Goal: Information Seeking & Learning: Learn about a topic

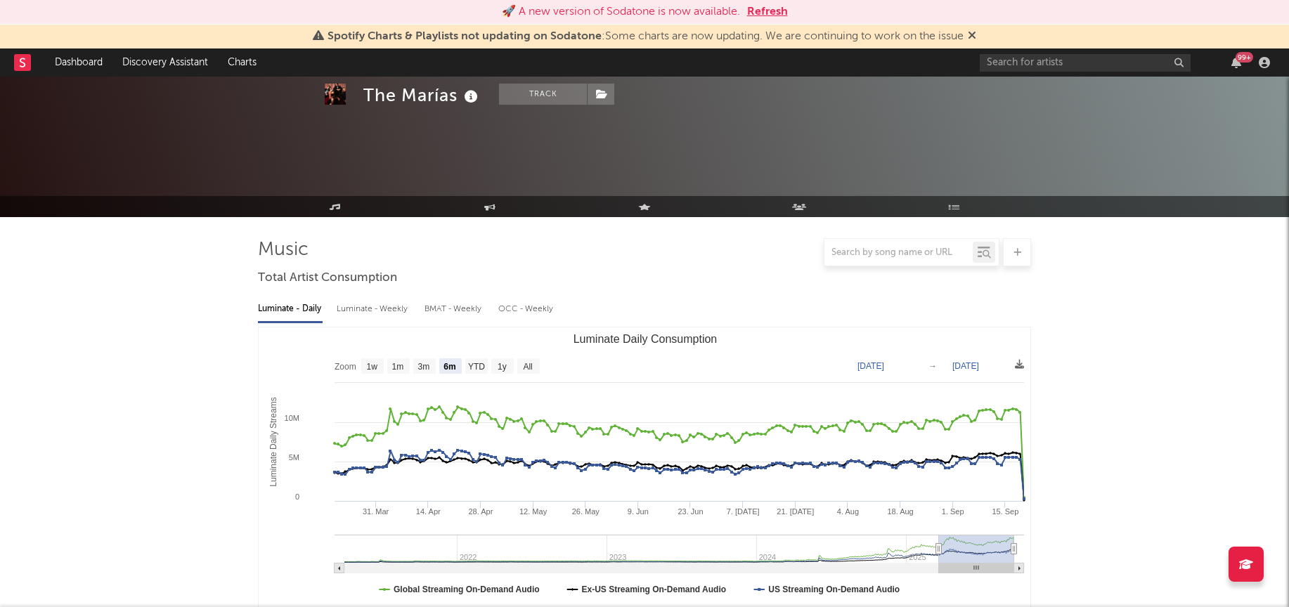
select select "6m"
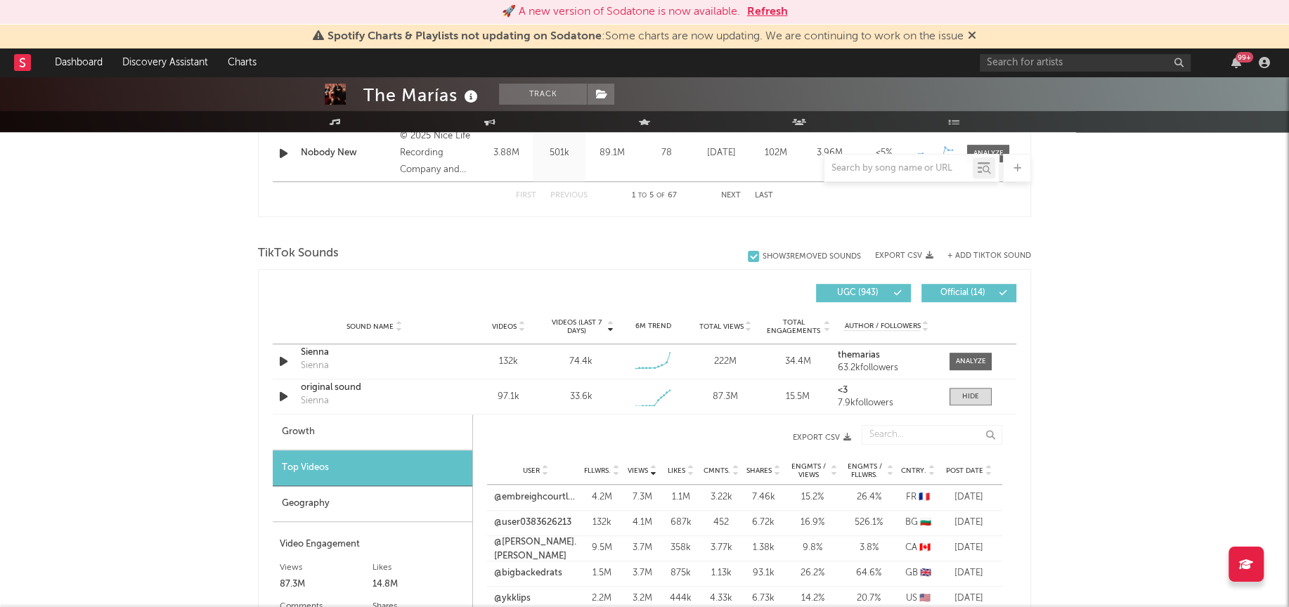
scroll to position [914, 0]
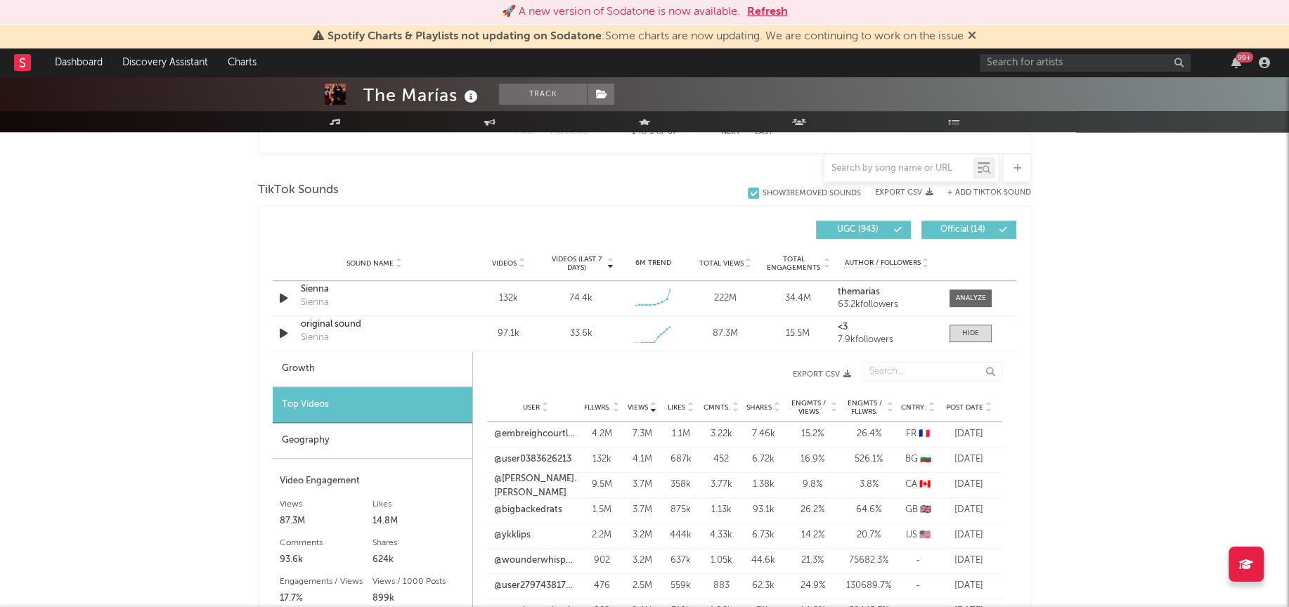
click at [337, 437] on div "Geography" at bounding box center [373, 441] width 200 height 36
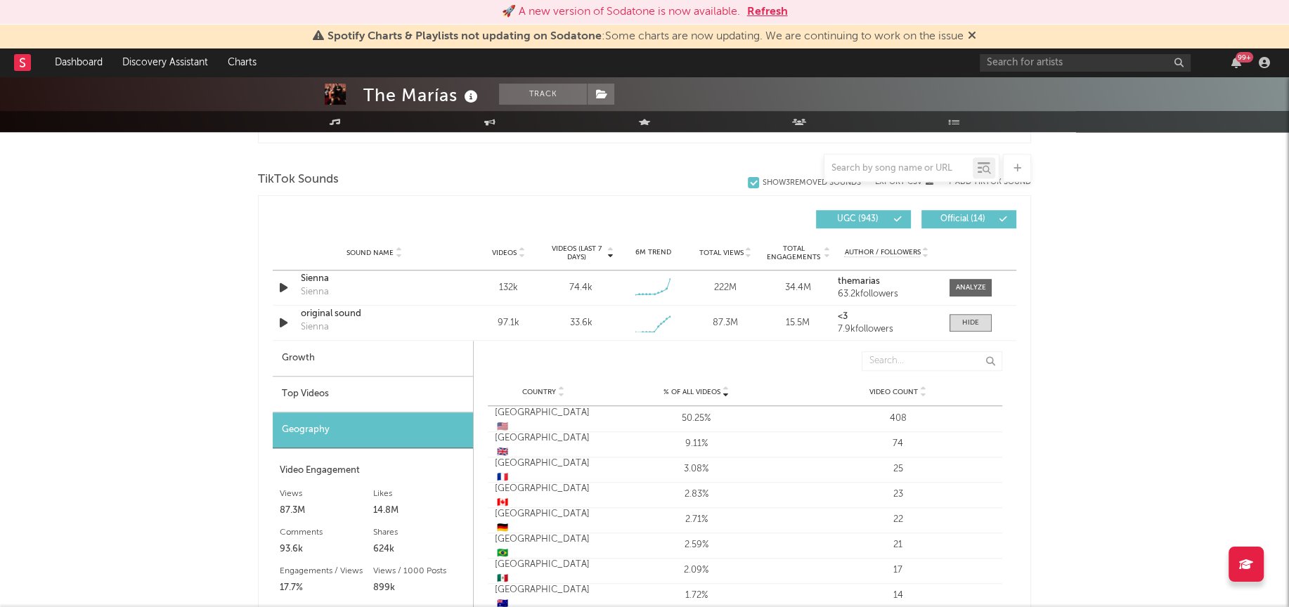
scroll to position [912, 0]
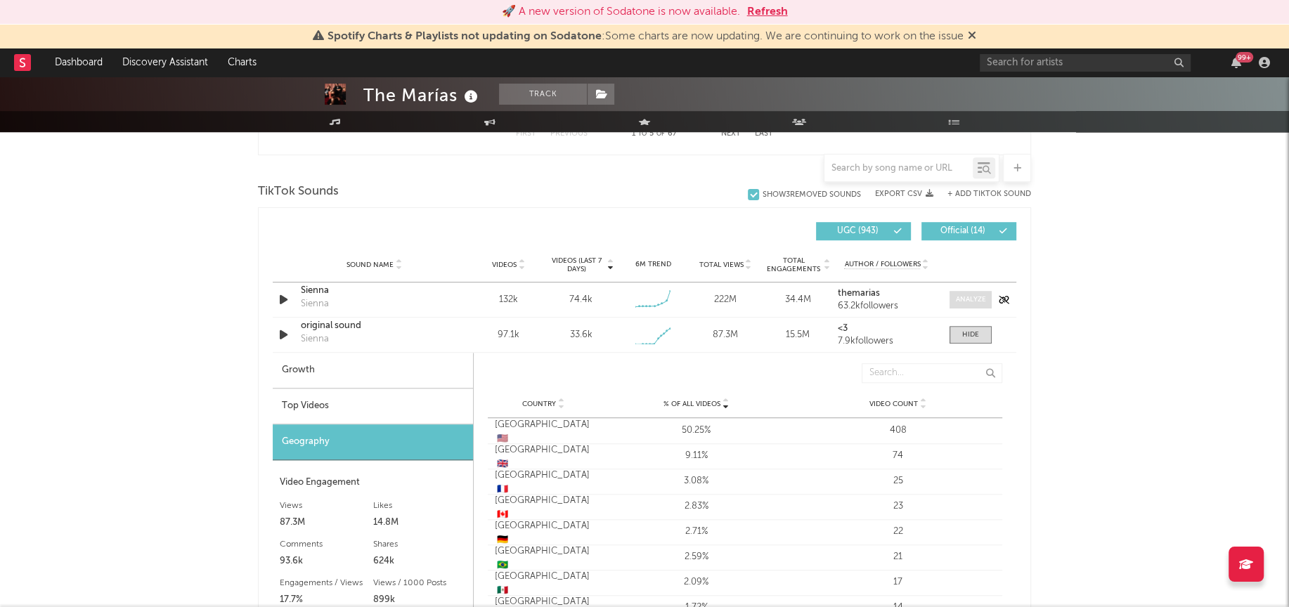
click at [972, 298] on div at bounding box center [971, 300] width 30 height 11
select select "6m"
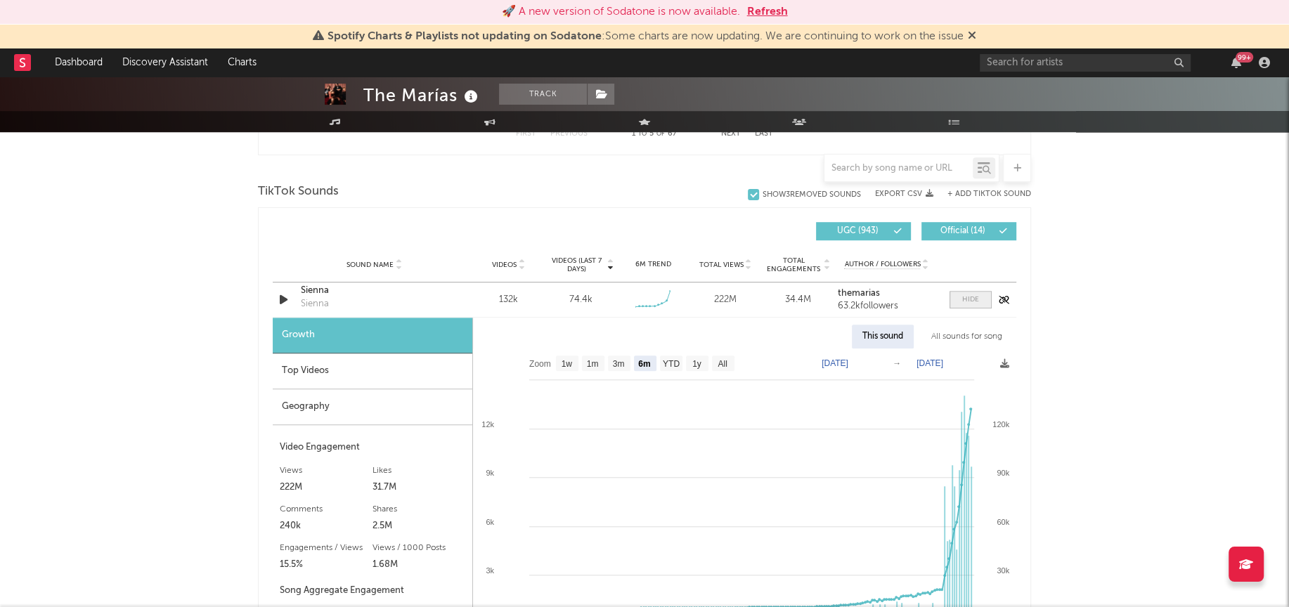
click at [972, 299] on div at bounding box center [970, 300] width 17 height 11
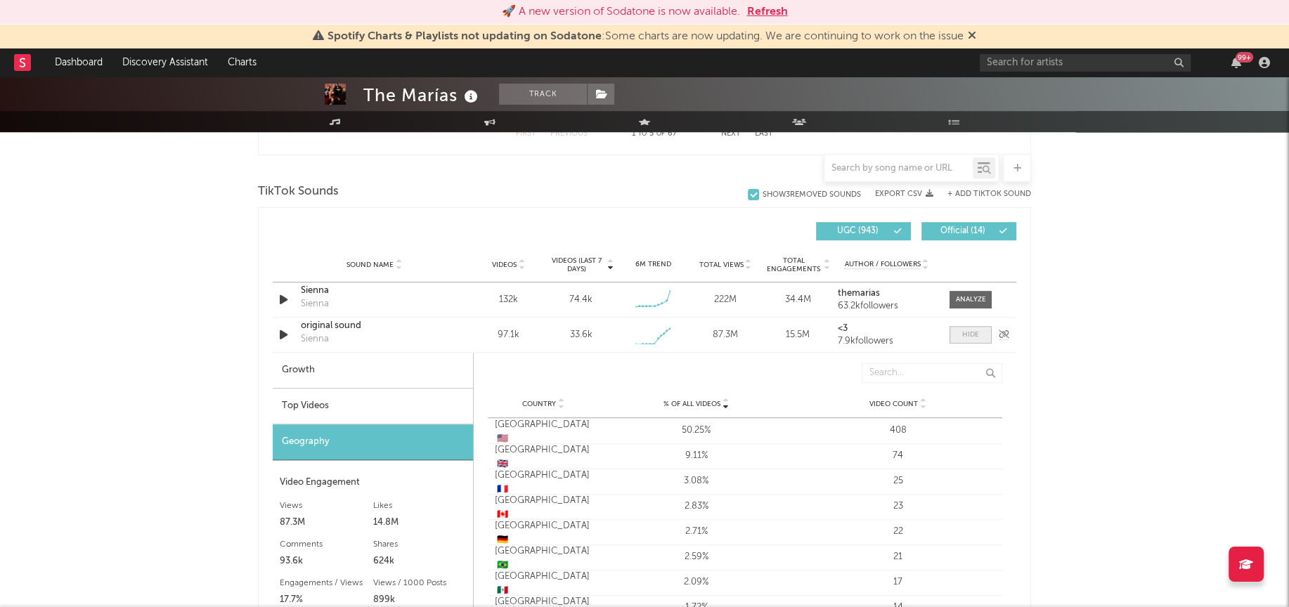
click at [969, 333] on div at bounding box center [970, 335] width 17 height 11
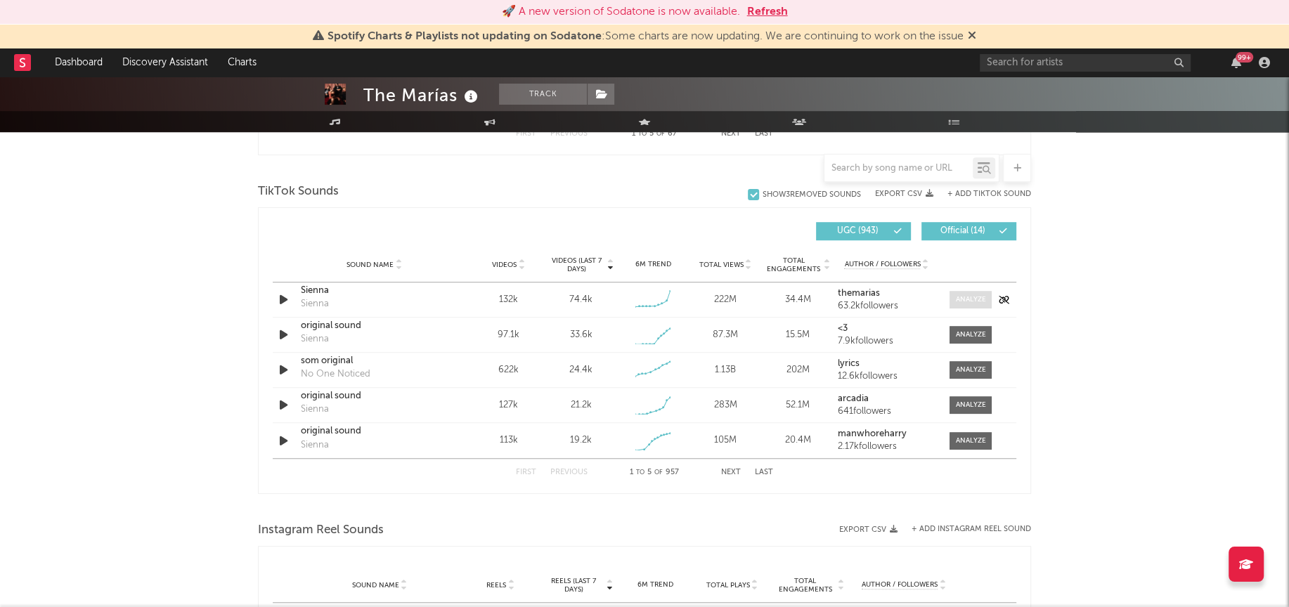
click at [968, 291] on span at bounding box center [971, 300] width 42 height 18
select select "6m"
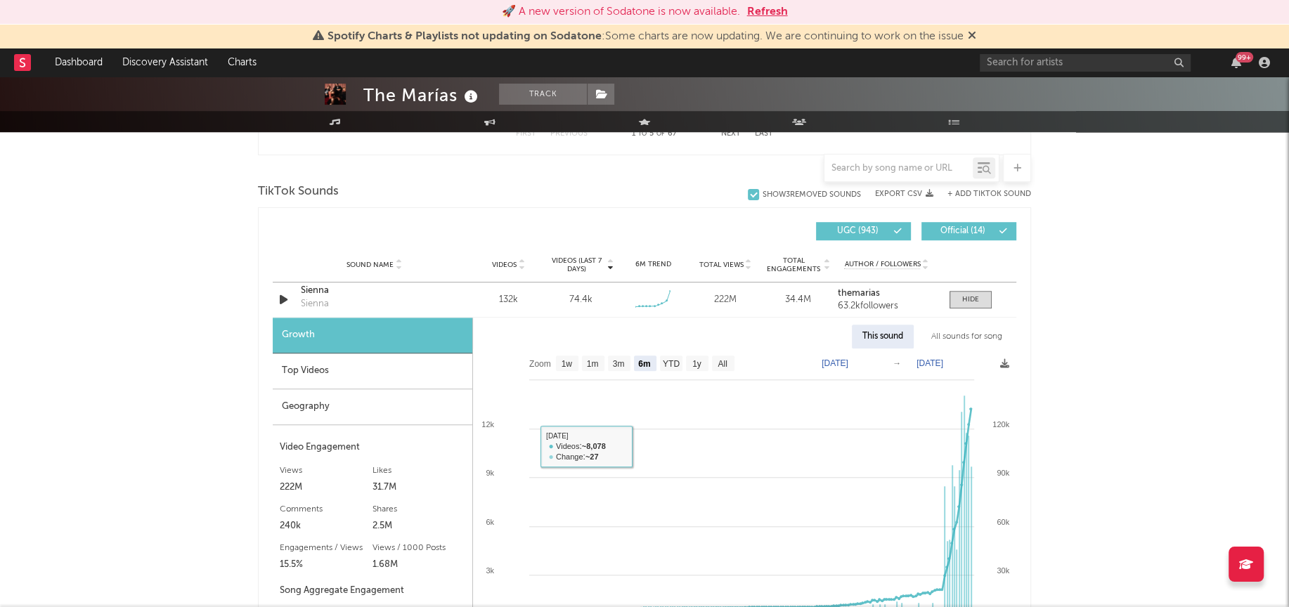
click at [345, 401] on div "Geography" at bounding box center [373, 407] width 200 height 36
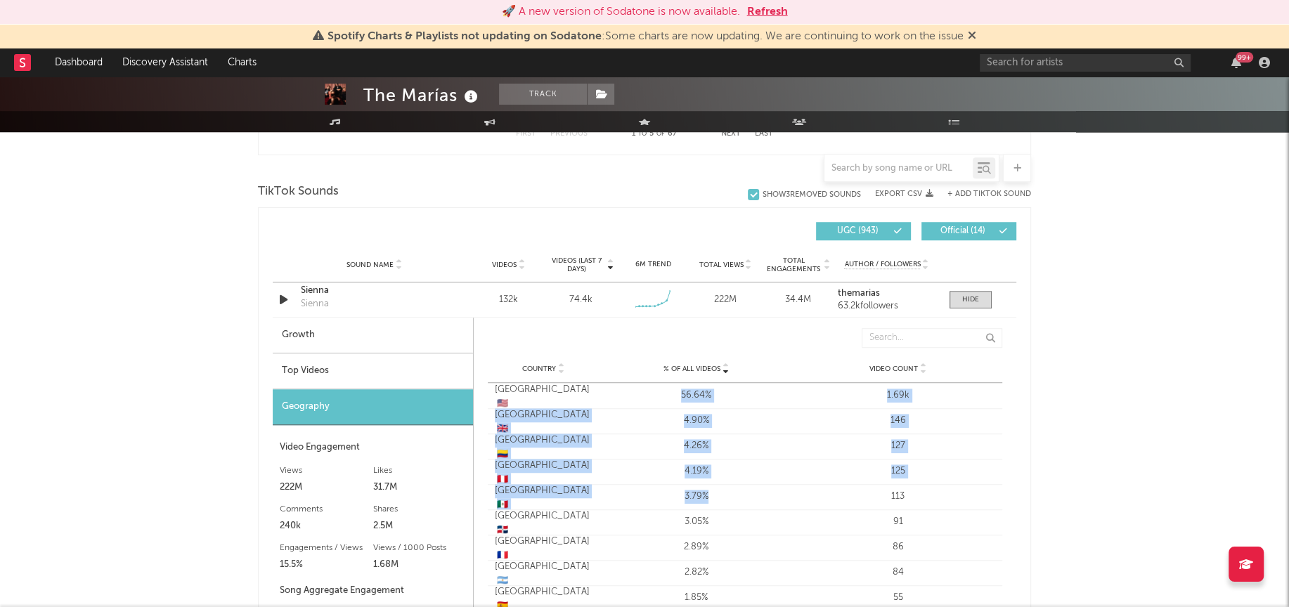
drag, startPoint x: 713, startPoint y: 498, endPoint x: 680, endPoint y: 384, distance: 117.9
click at [681, 384] on div "Country [GEOGRAPHIC_DATA] 🇺🇸 % of all Videos 56.64% Video Count 1.69k Country […" at bounding box center [745, 522] width 515 height 278
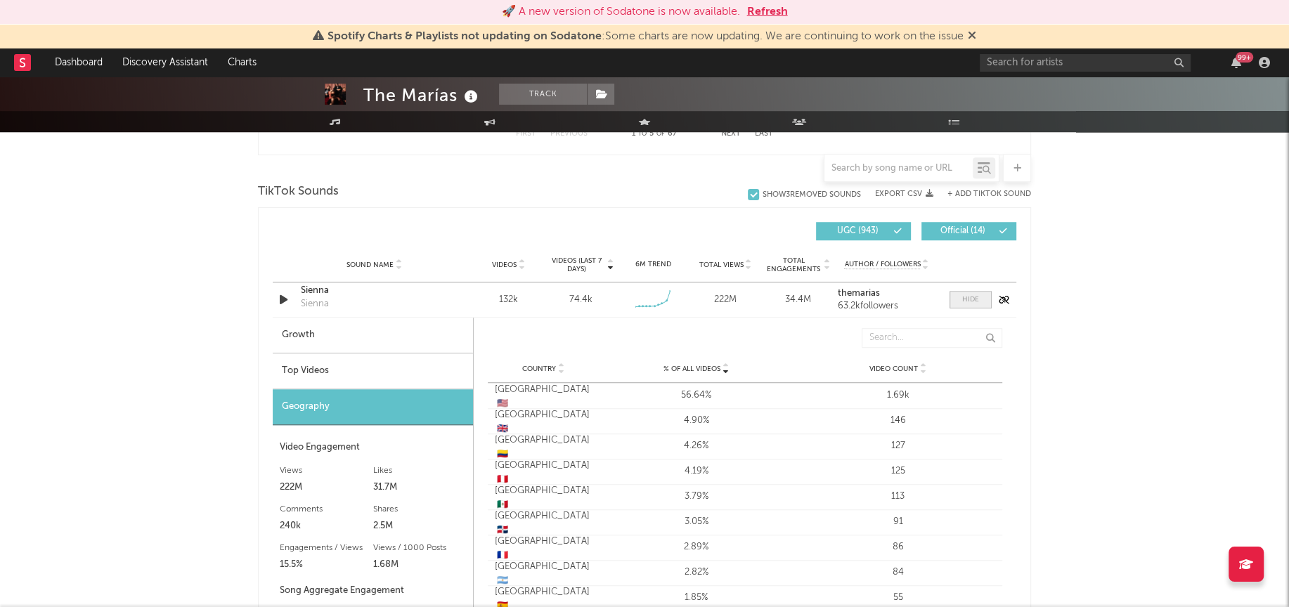
click at [960, 303] on span at bounding box center [971, 300] width 42 height 18
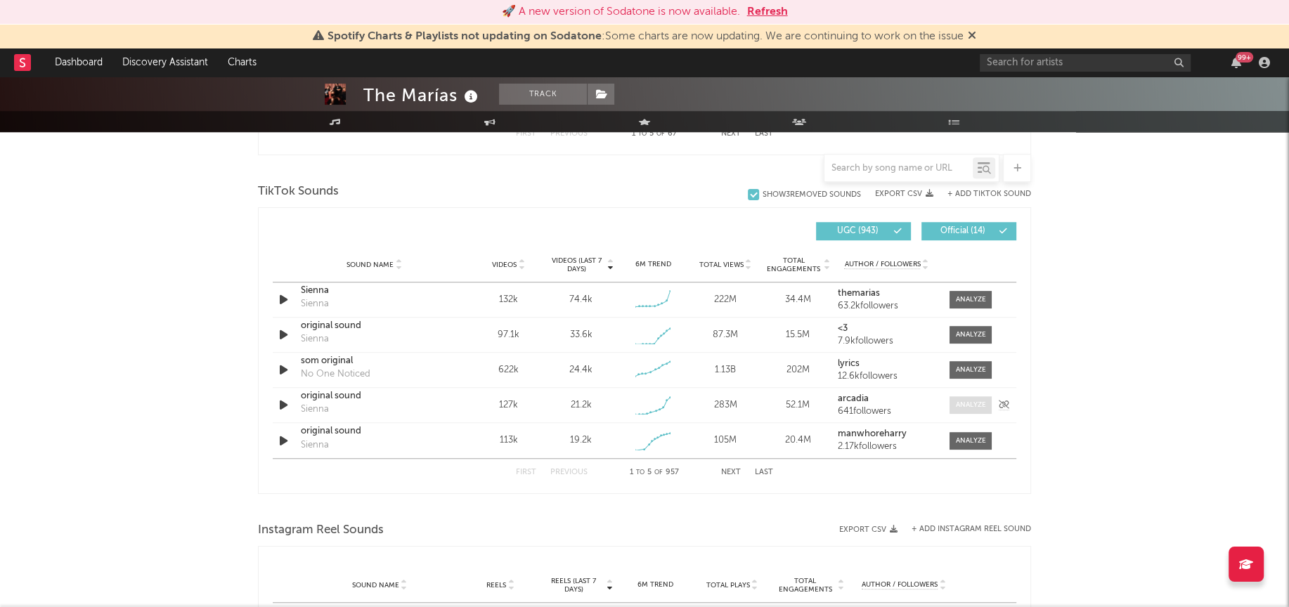
click at [976, 408] on div at bounding box center [971, 405] width 30 height 11
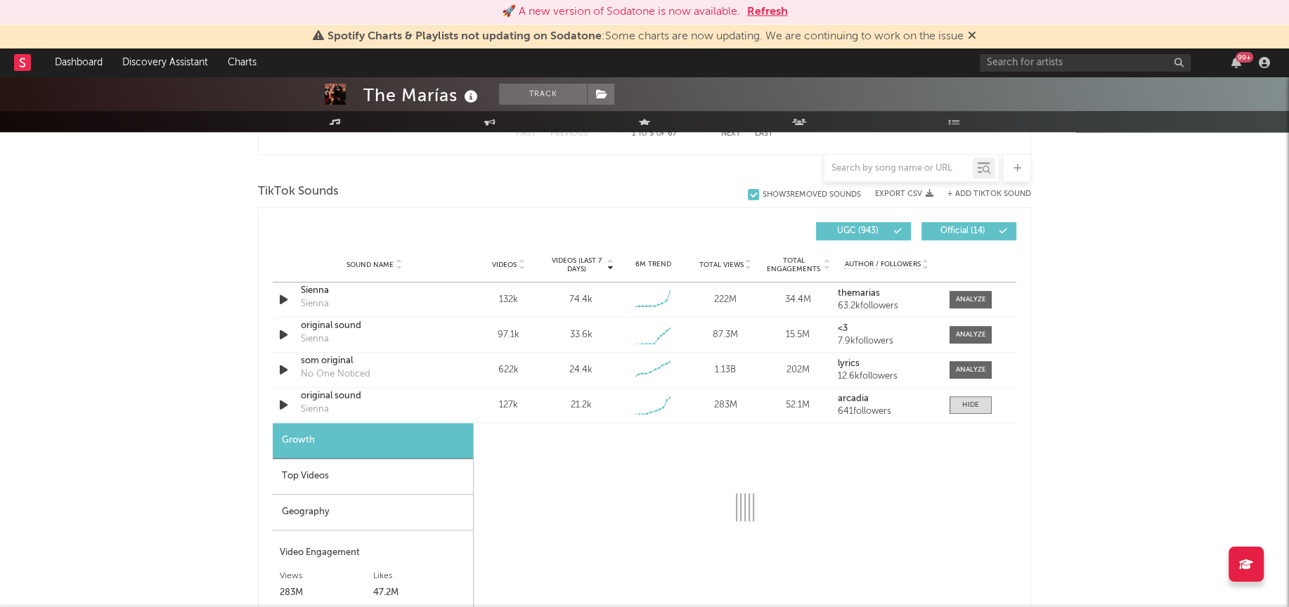
select select "1w"
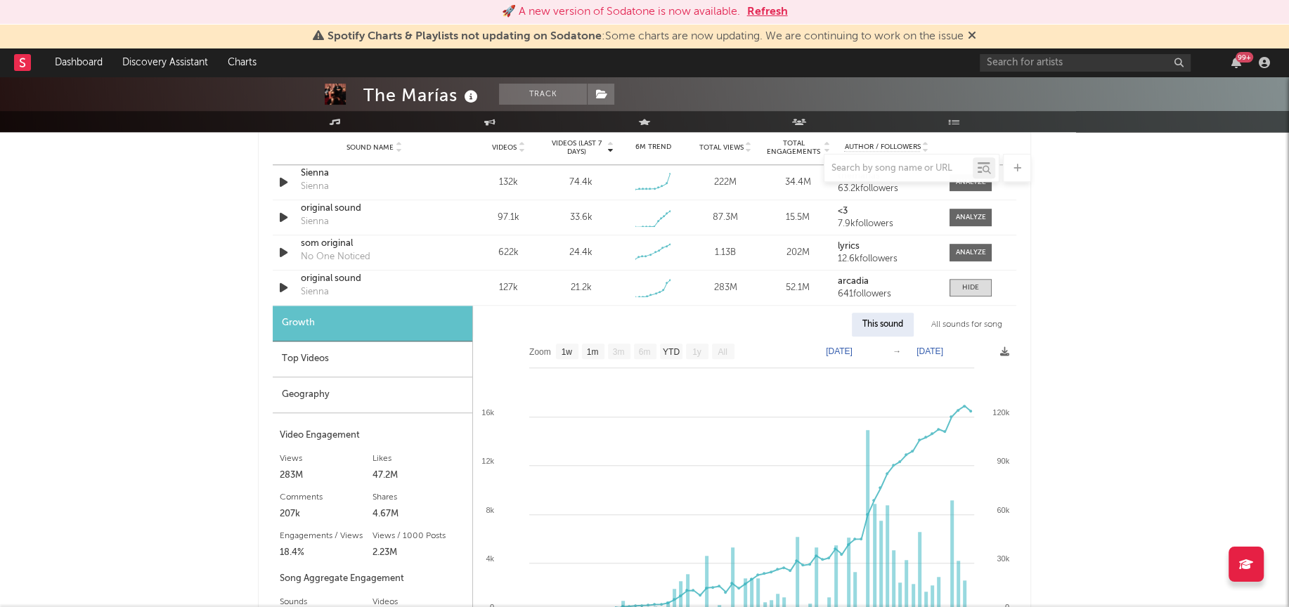
scroll to position [1080, 0]
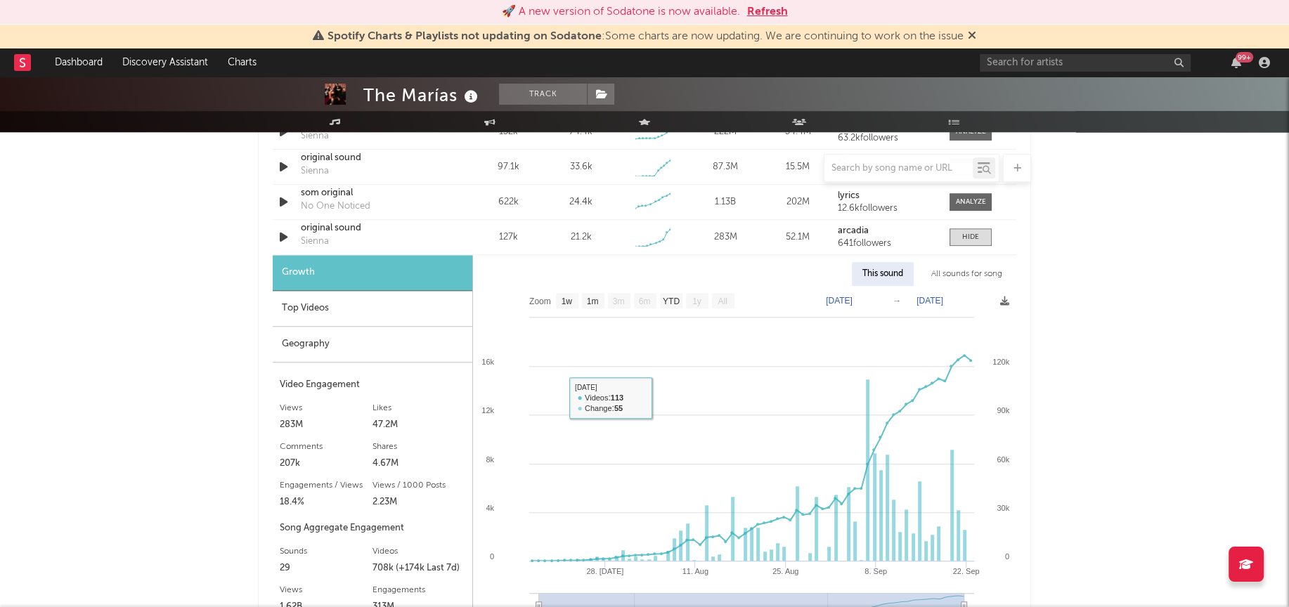
click at [353, 346] on div "Geography" at bounding box center [373, 345] width 200 height 36
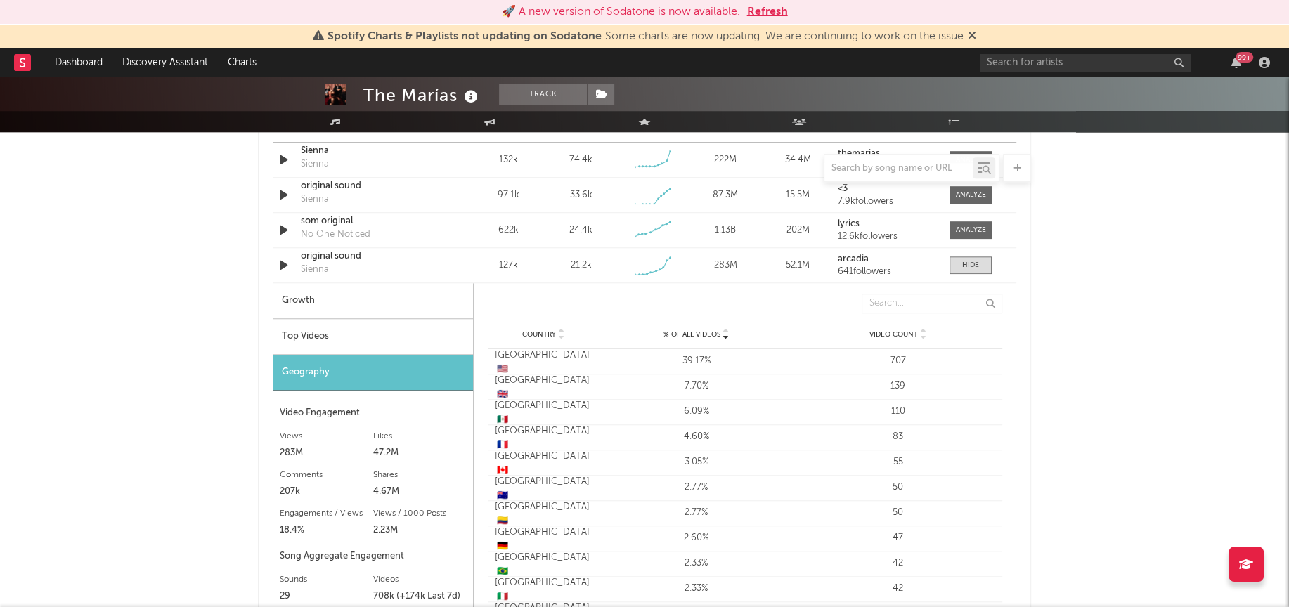
scroll to position [1031, 0]
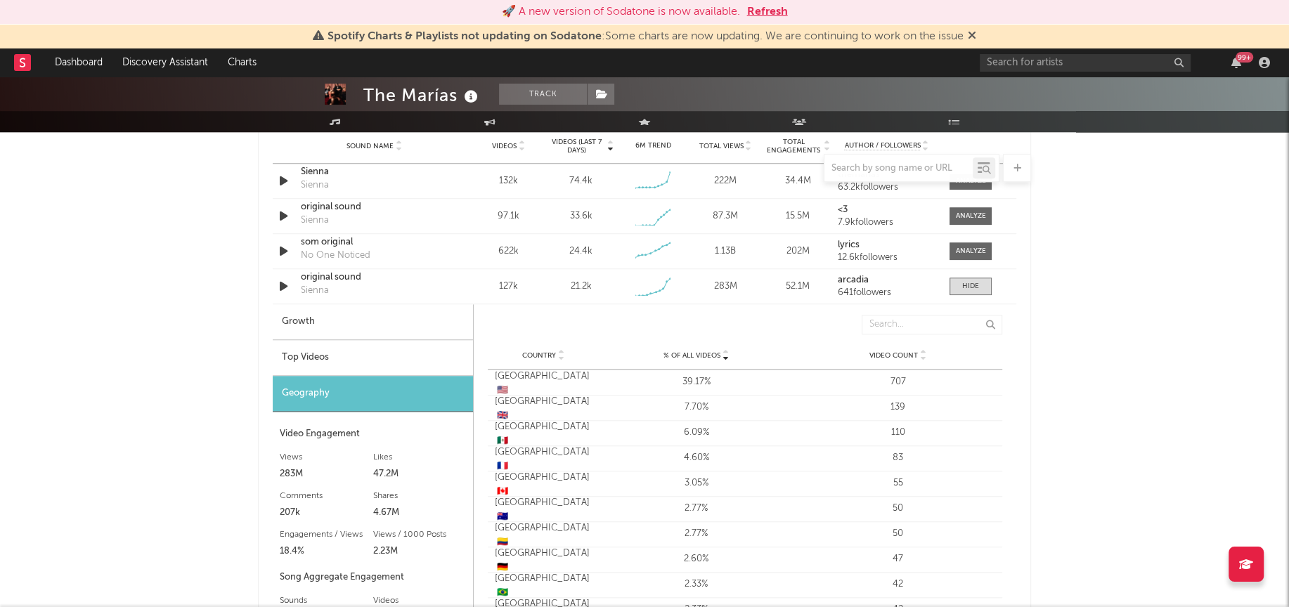
click at [391, 356] on div "Top Videos" at bounding box center [373, 358] width 200 height 36
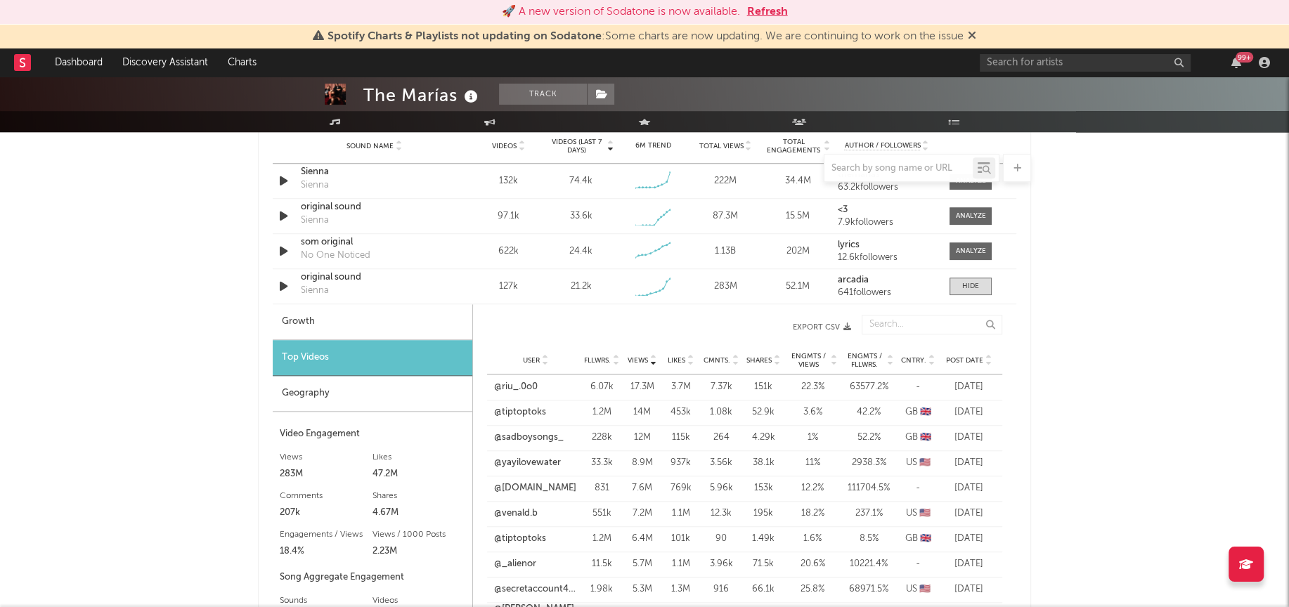
click at [904, 352] on div "User Fllwrs. Views Likes Cmnts. Shares Engmts / Views Engmts / Fllwrs. Cntry. P…" at bounding box center [744, 361] width 515 height 28
click at [910, 357] on span "Cntry." at bounding box center [913, 360] width 25 height 8
click at [914, 359] on span "Cntry." at bounding box center [913, 360] width 25 height 8
click at [916, 358] on span "Cntry." at bounding box center [913, 360] width 25 height 8
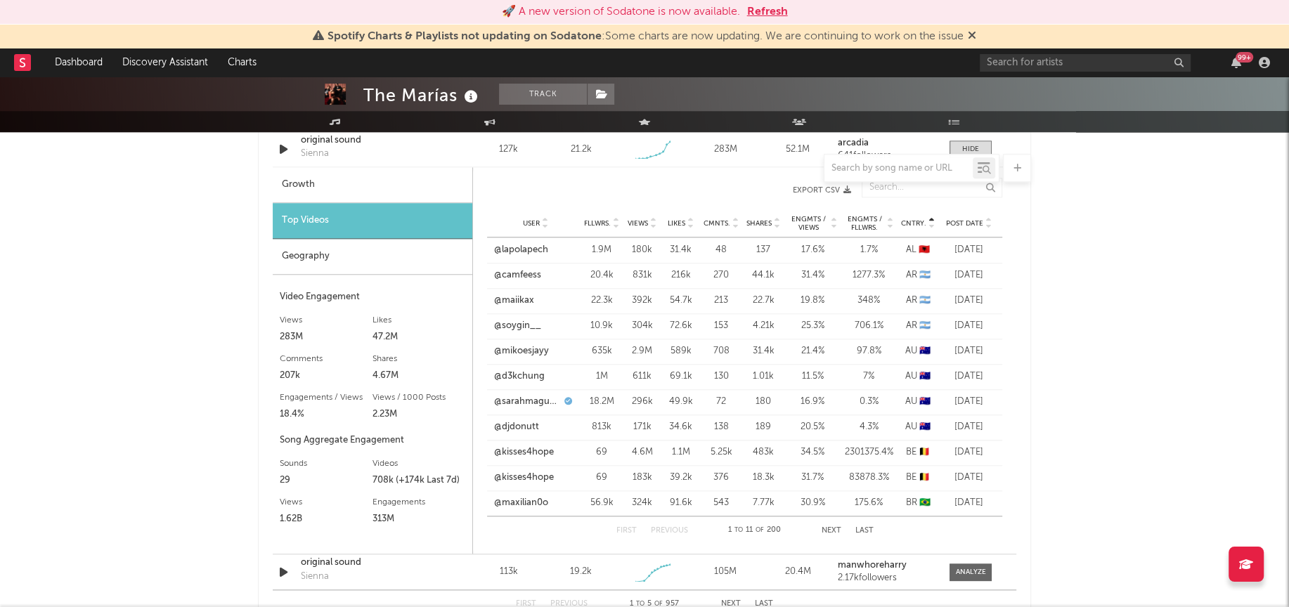
scroll to position [1185, 0]
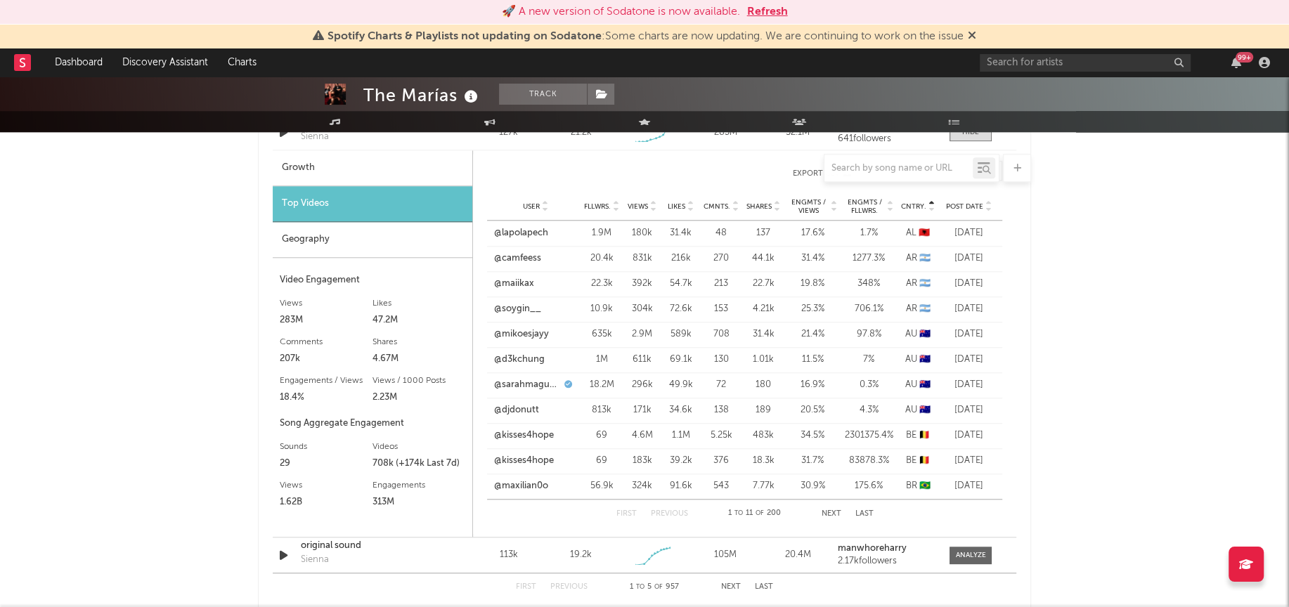
click at [827, 510] on button "Next" at bounding box center [832, 514] width 20 height 8
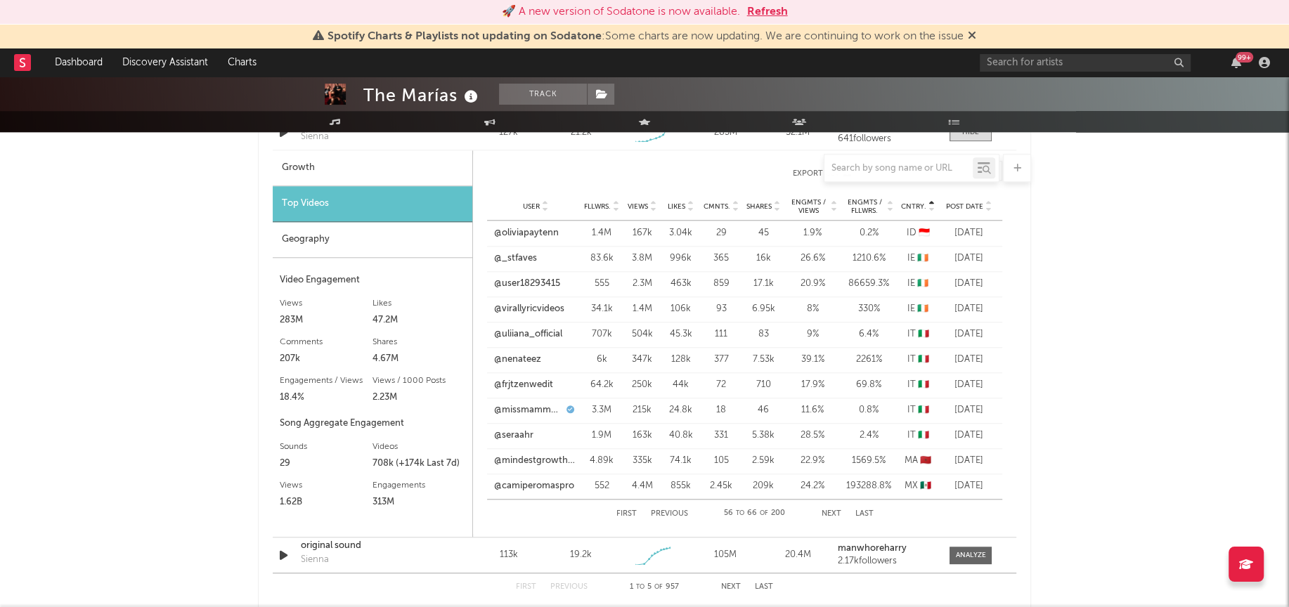
click at [827, 510] on button "Next" at bounding box center [832, 514] width 20 height 8
click at [517, 278] on link "@dafnnejm" at bounding box center [519, 284] width 48 height 14
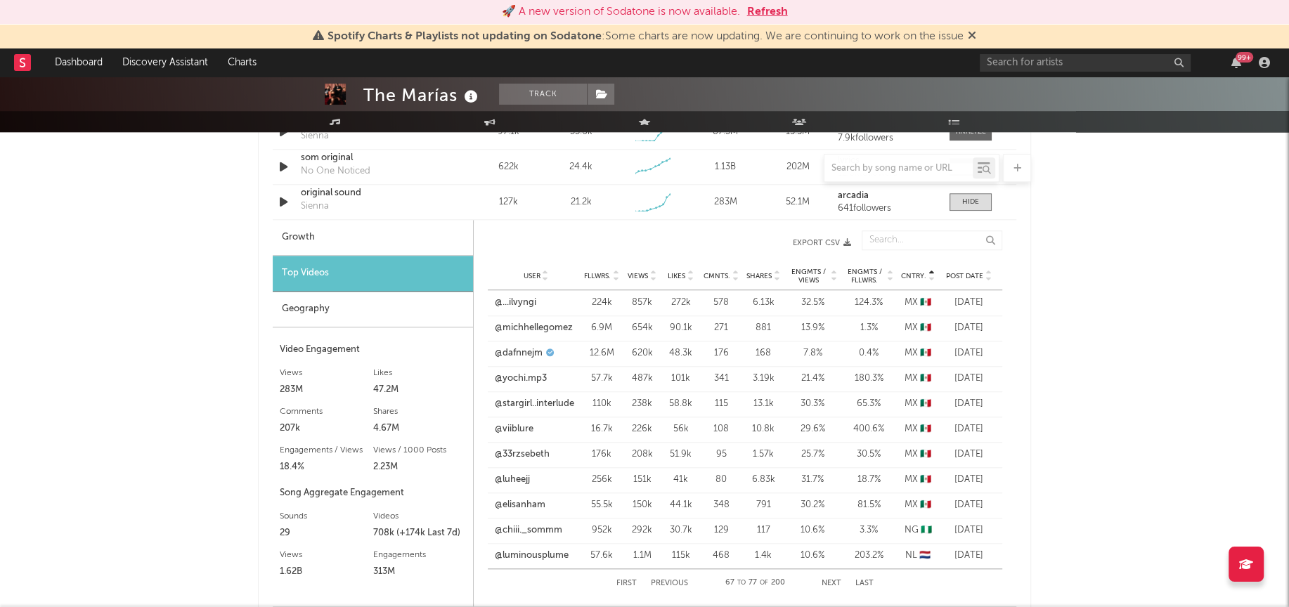
scroll to position [1092, 0]
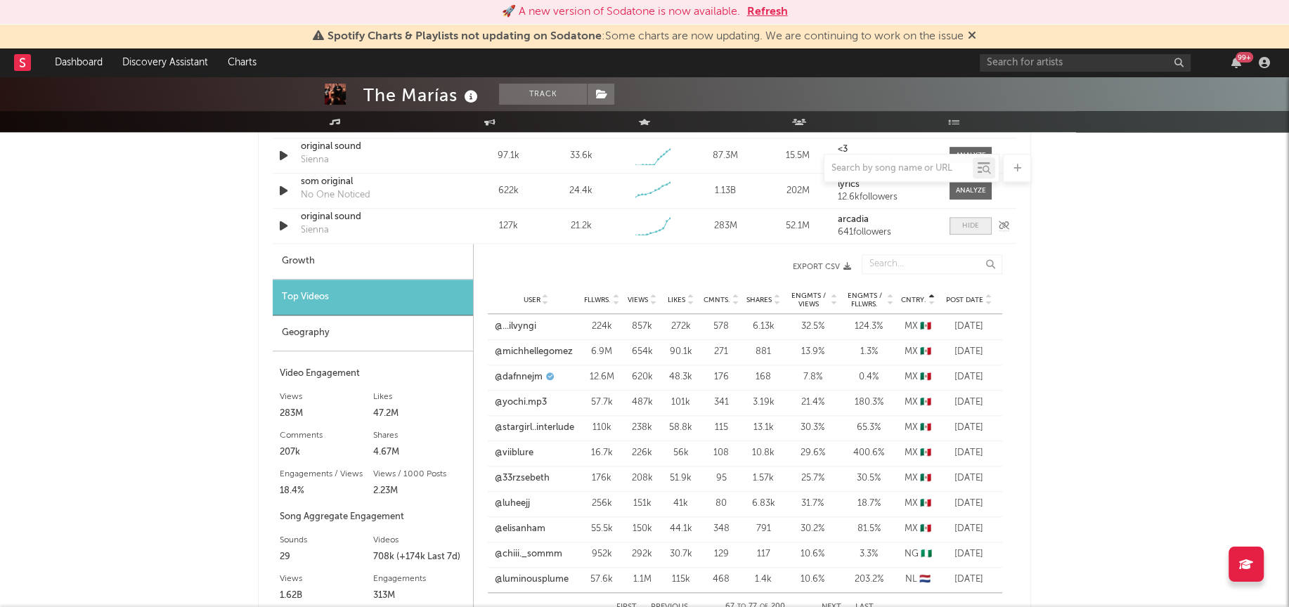
click at [974, 233] on span at bounding box center [971, 226] width 42 height 18
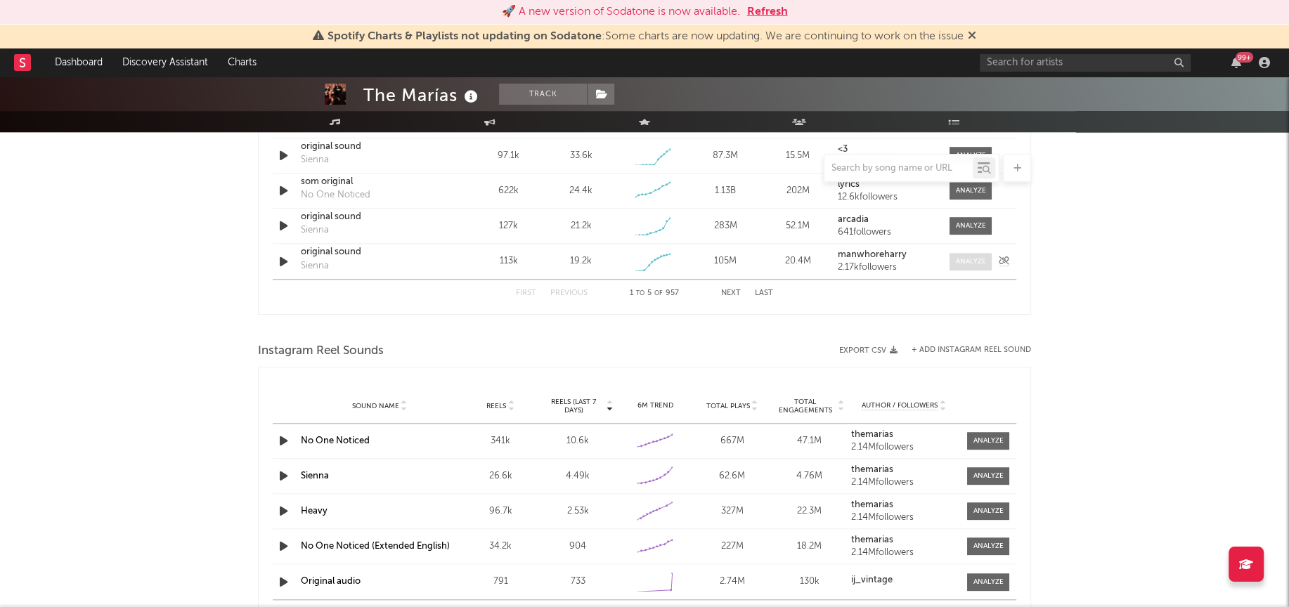
click at [964, 257] on div at bounding box center [971, 262] width 30 height 11
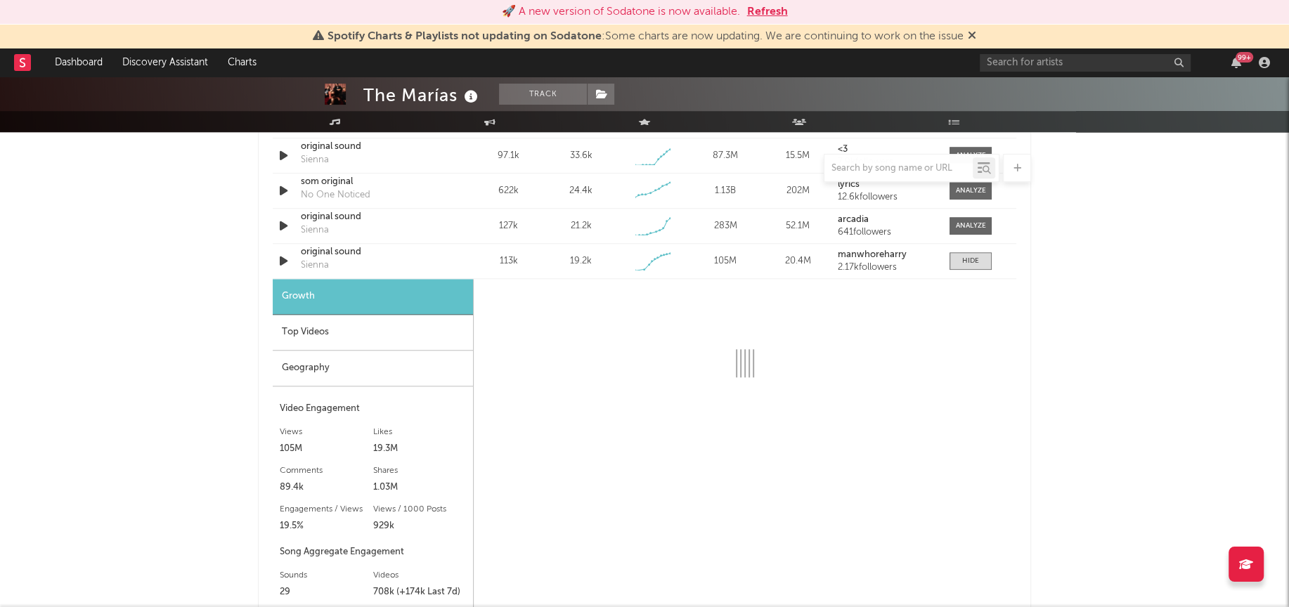
select select "1w"
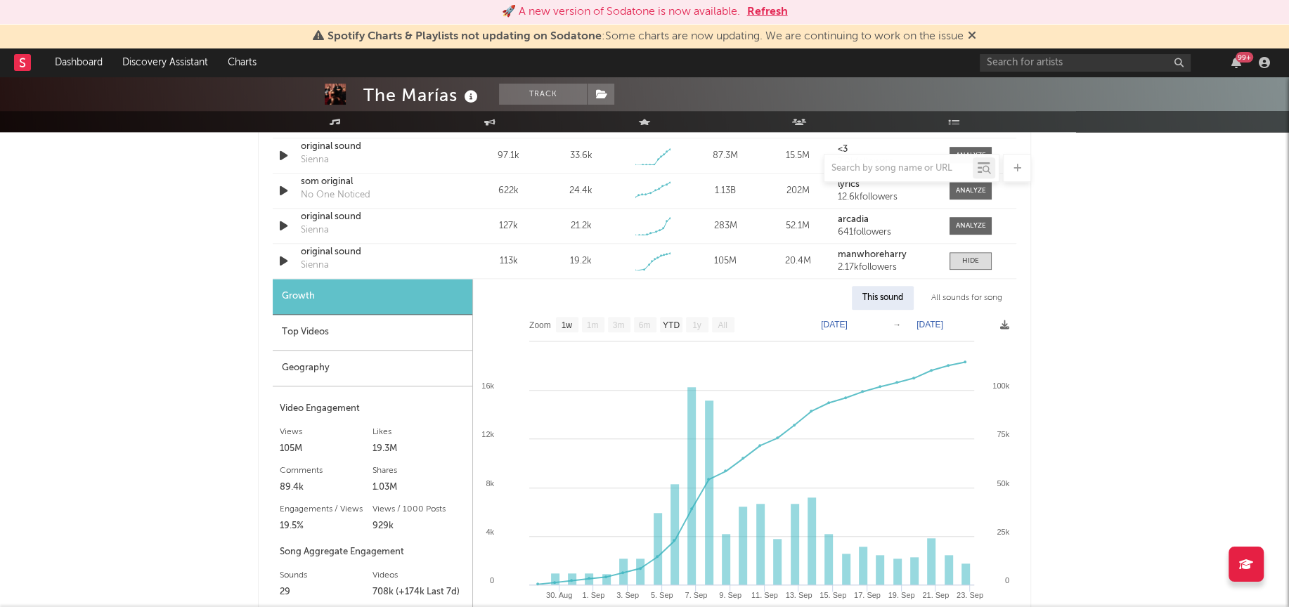
click at [351, 364] on div "Geography" at bounding box center [373, 369] width 200 height 36
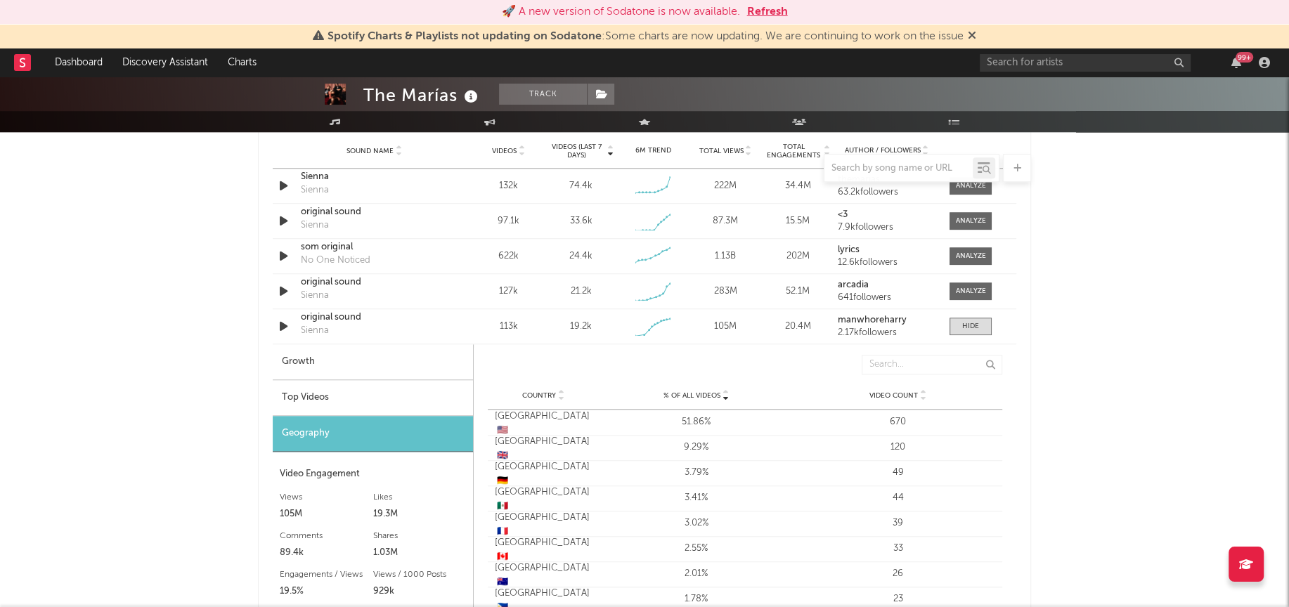
scroll to position [1025, 0]
click at [979, 325] on span at bounding box center [971, 328] width 42 height 18
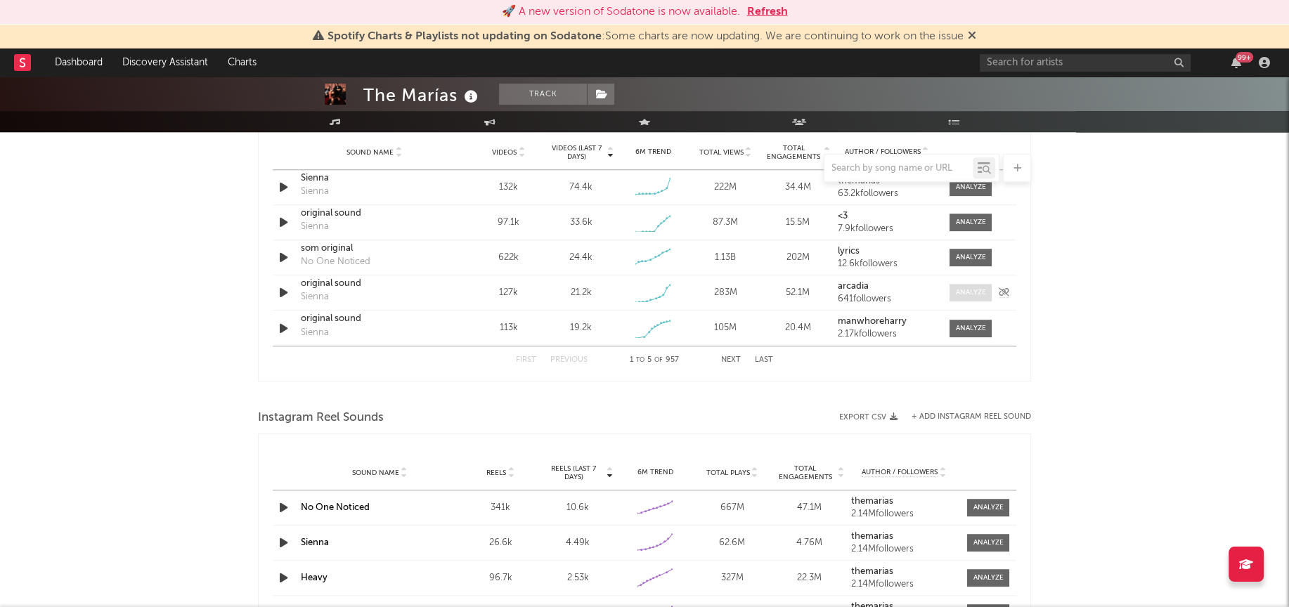
click at [977, 290] on div at bounding box center [971, 292] width 30 height 11
select select "1w"
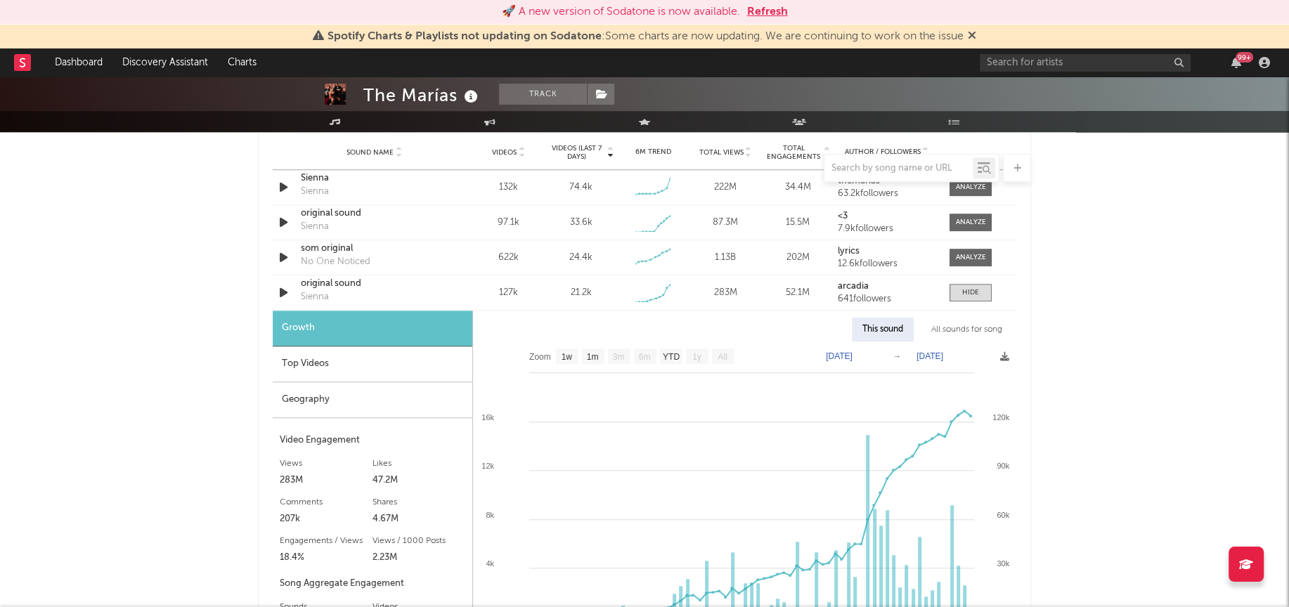
click at [358, 402] on div "Geography" at bounding box center [373, 400] width 200 height 36
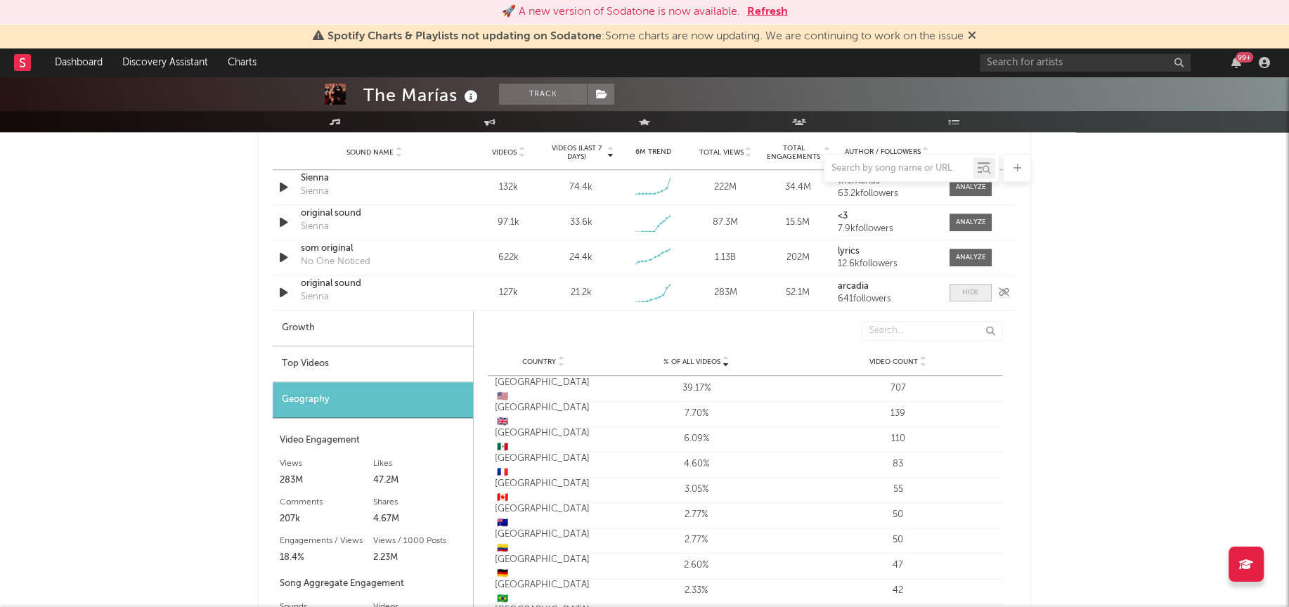
click at [974, 292] on div at bounding box center [970, 292] width 17 height 11
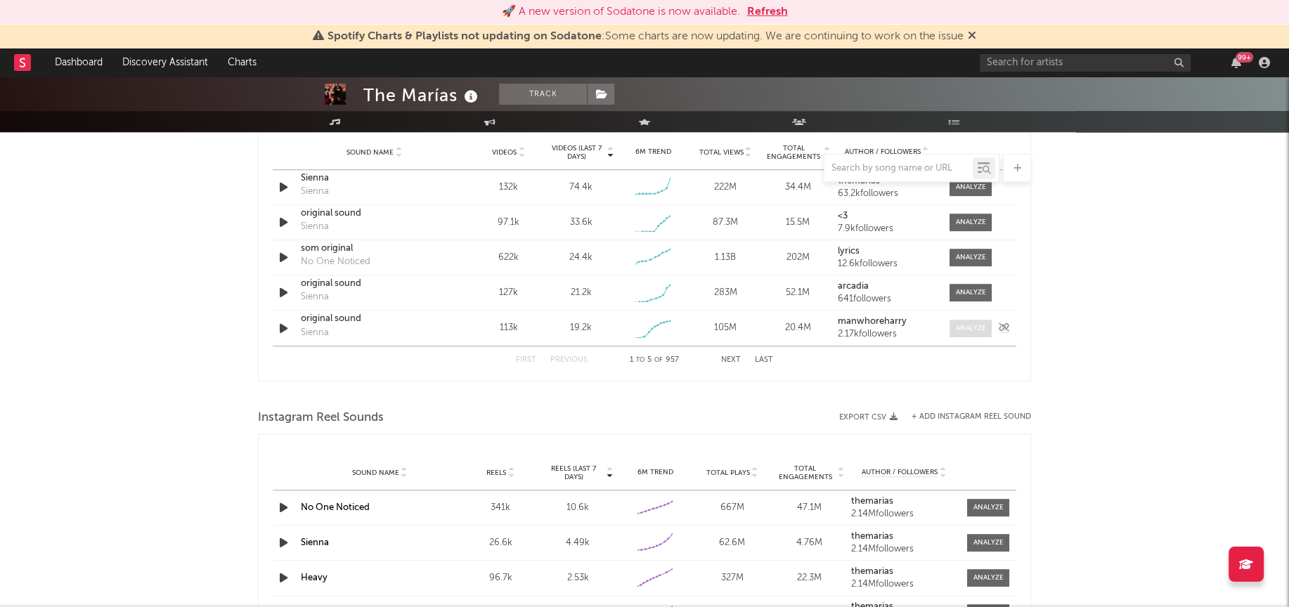
click at [971, 327] on div at bounding box center [971, 328] width 30 height 11
select select "1w"
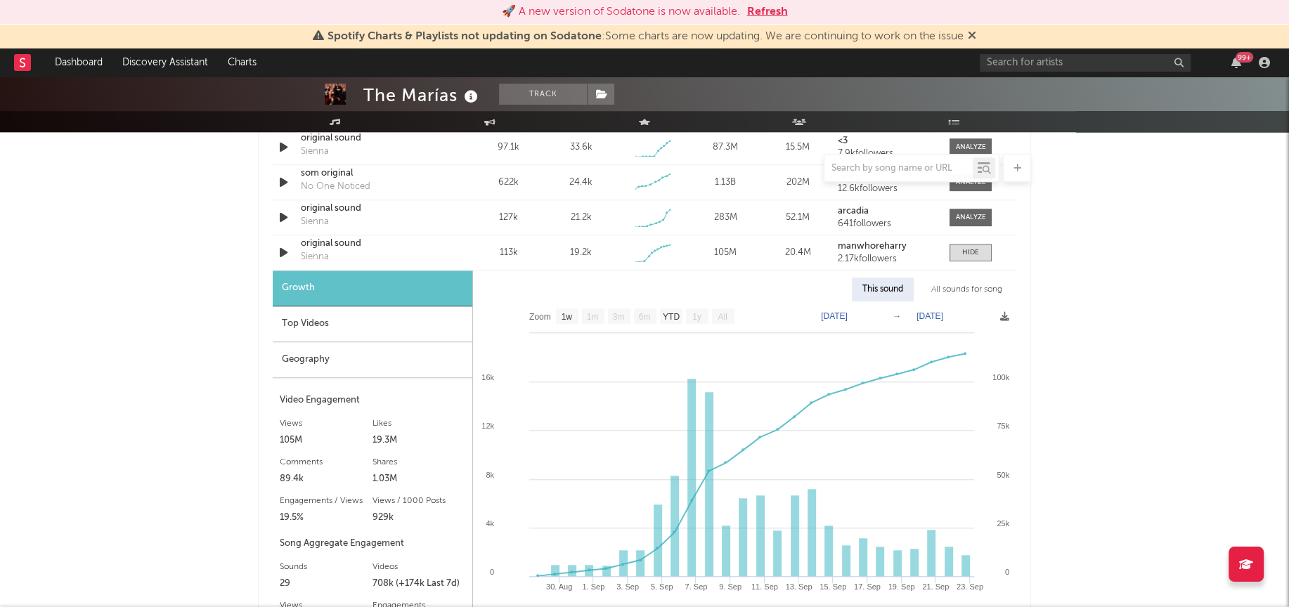
scroll to position [1146, 0]
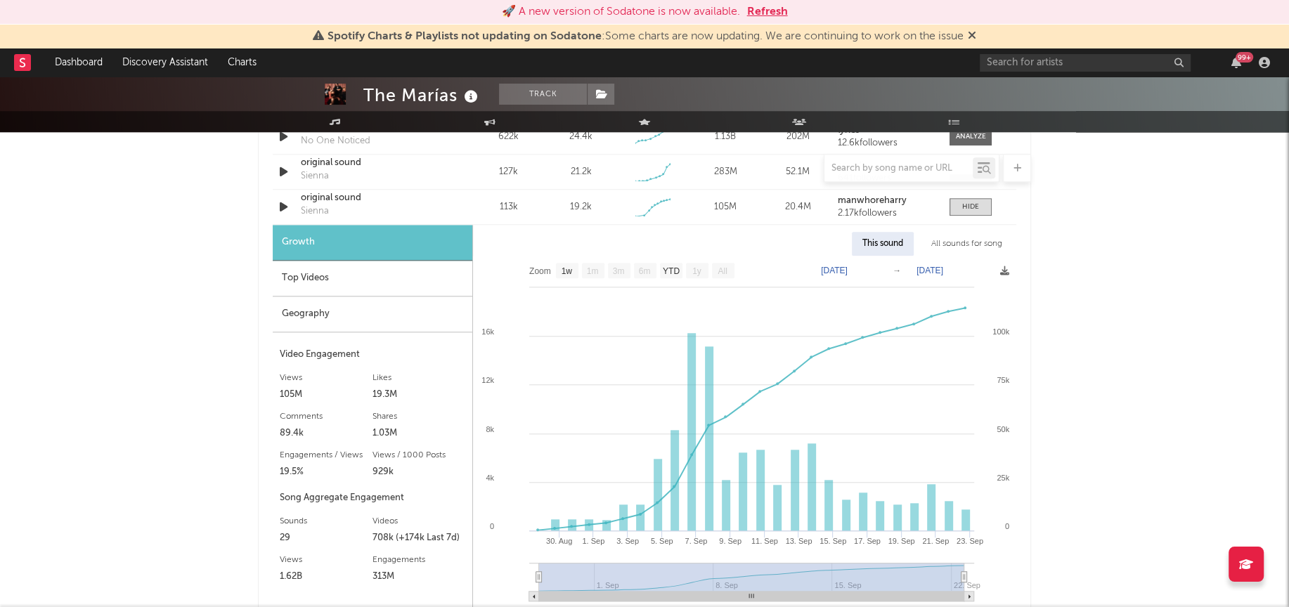
click at [335, 312] on div "Geography" at bounding box center [373, 315] width 200 height 36
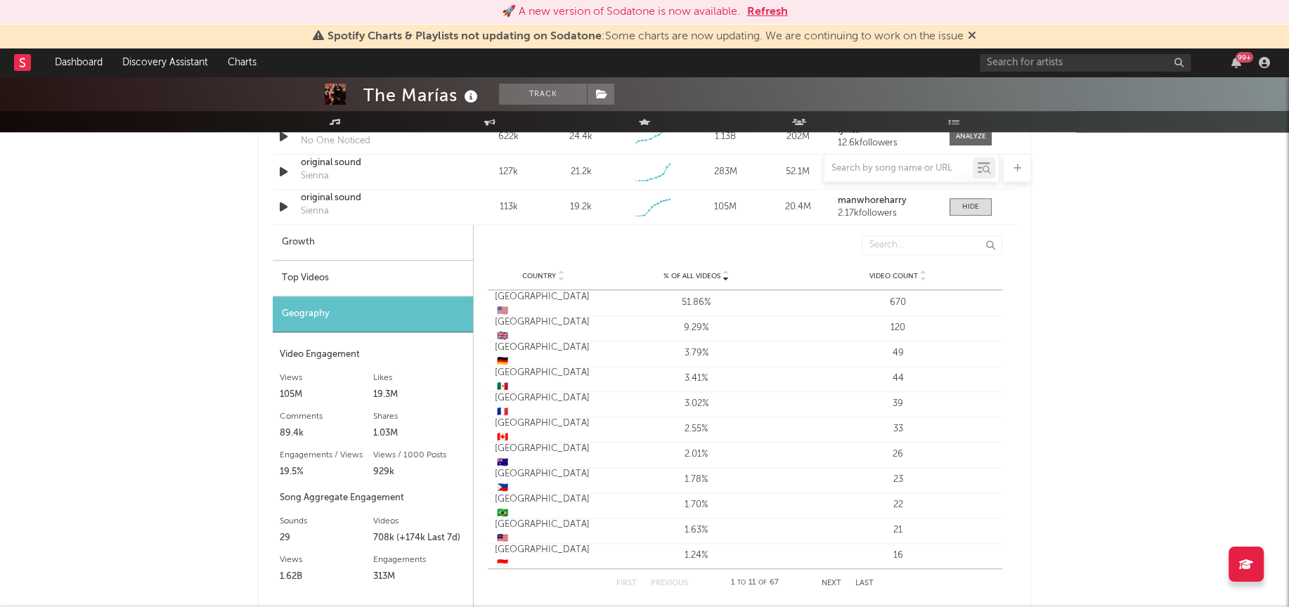
click at [332, 274] on div "Top Videos" at bounding box center [373, 279] width 200 height 36
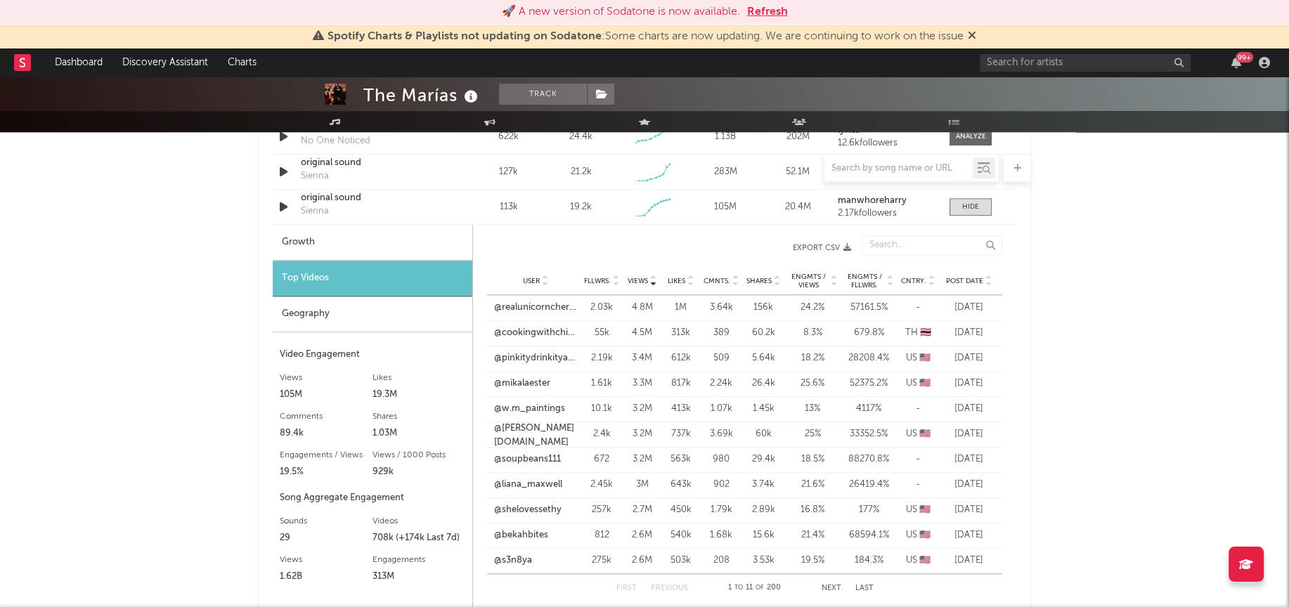
click at [916, 278] on span "Cntry." at bounding box center [913, 281] width 25 height 8
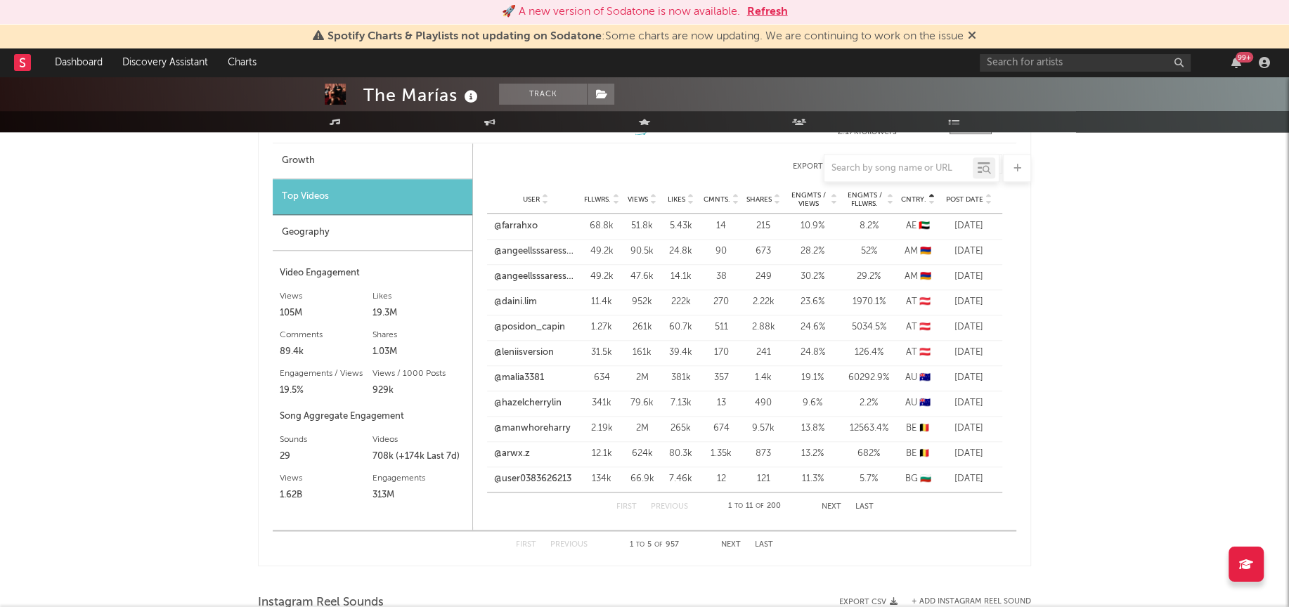
scroll to position [1267, 0]
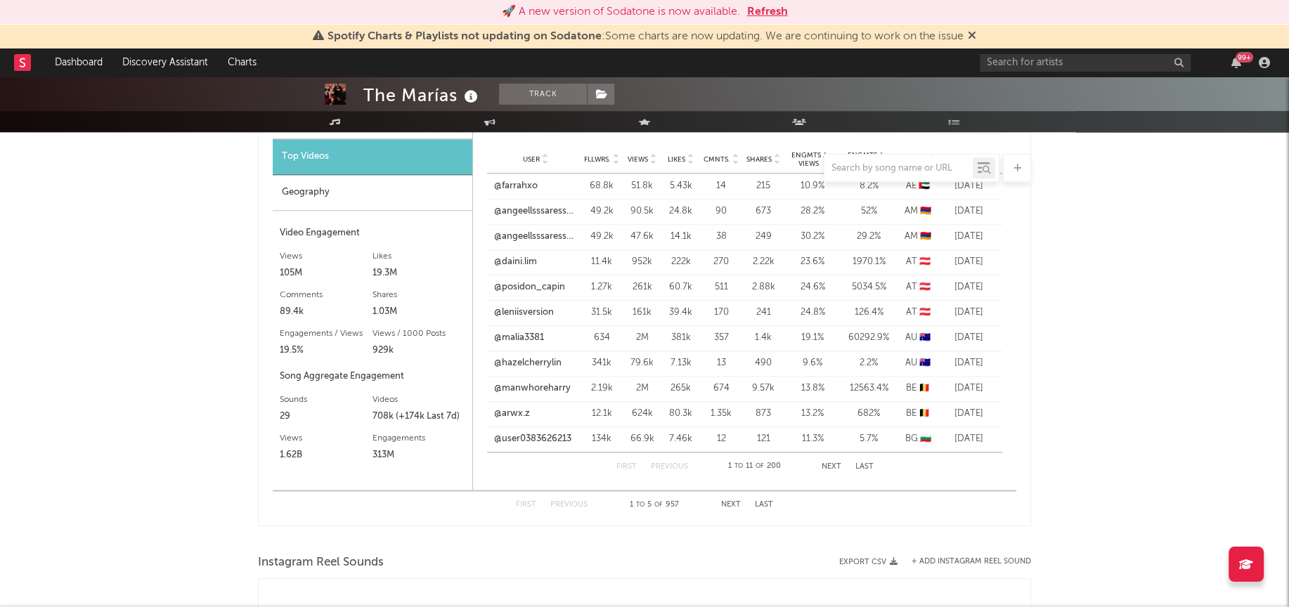
click at [728, 505] on button "Next" at bounding box center [731, 505] width 20 height 8
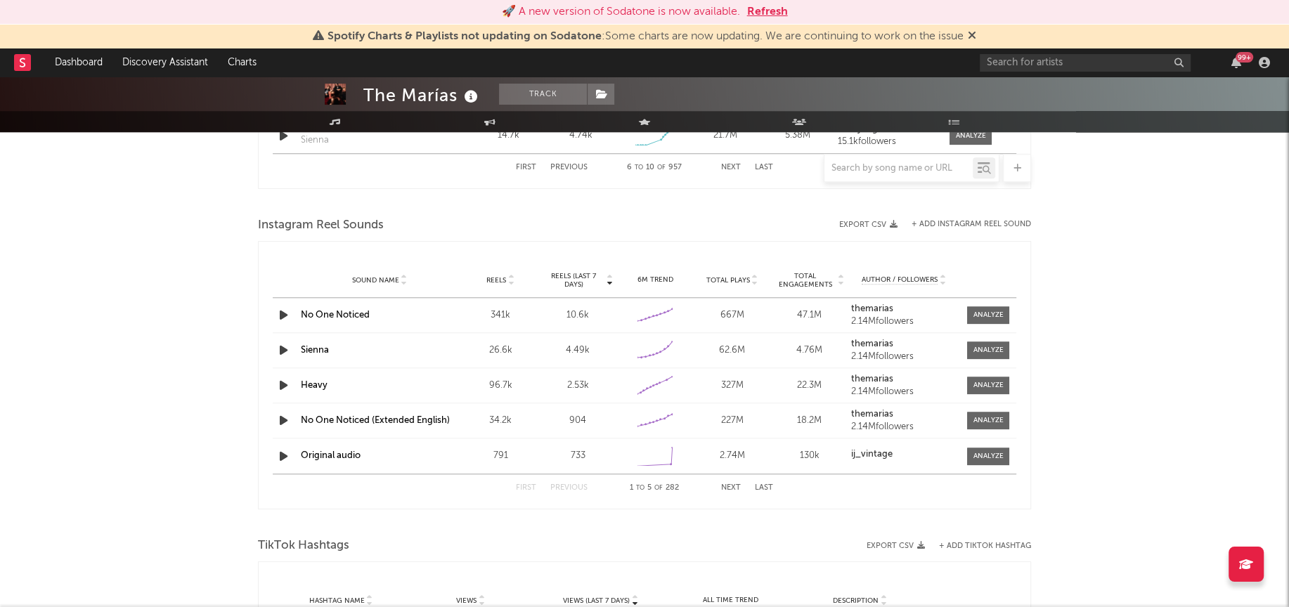
scroll to position [1206, 0]
